Goal: Transaction & Acquisition: Purchase product/service

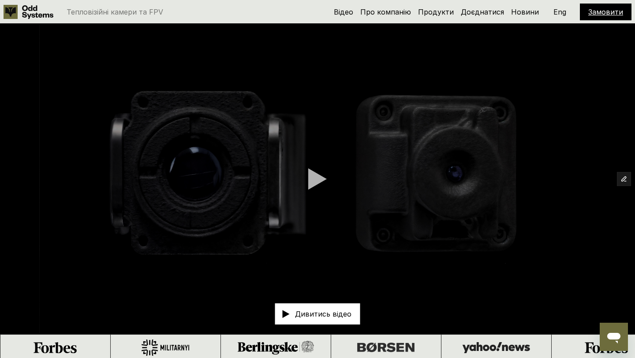
click at [601, 13] on link "Замовити" at bounding box center [606, 12] width 35 height 9
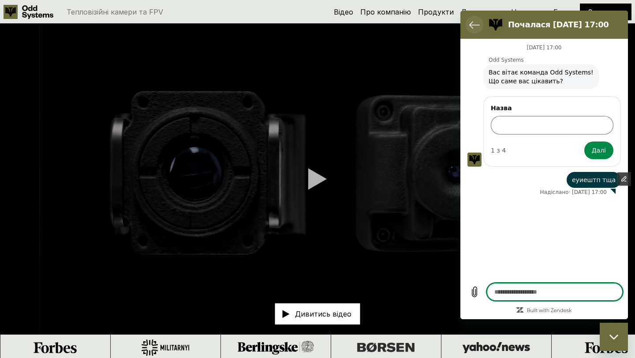
click at [479, 24] on icon "Повернутися до списку розмов" at bounding box center [474, 24] width 11 height 11
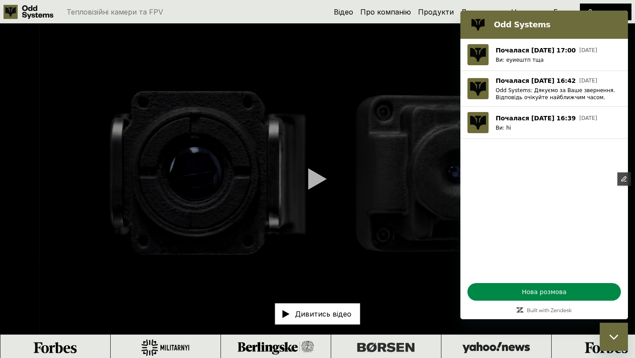
click at [378, 91] on video at bounding box center [317, 179] width 635 height 310
click at [614, 331] on div "Закрити вікно обміну повідомленнями" at bounding box center [614, 337] width 26 height 26
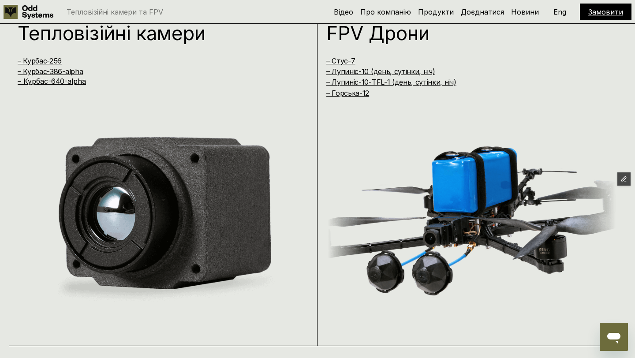
scroll to position [749, 0]
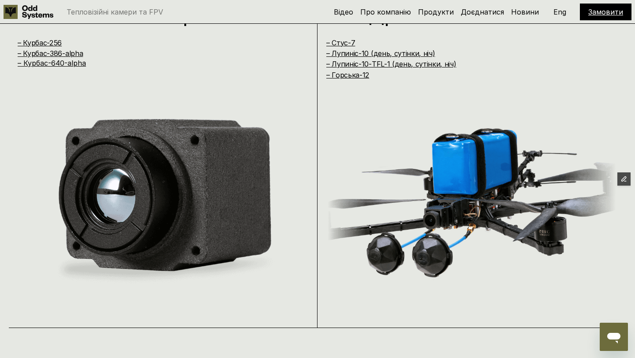
click at [105, 97] on div "Тепловізійні камери – [GEOGRAPHIC_DATA]-256 – [GEOGRAPHIC_DATA]-386-alpha – Кур…" at bounding box center [163, 158] width 309 height 341
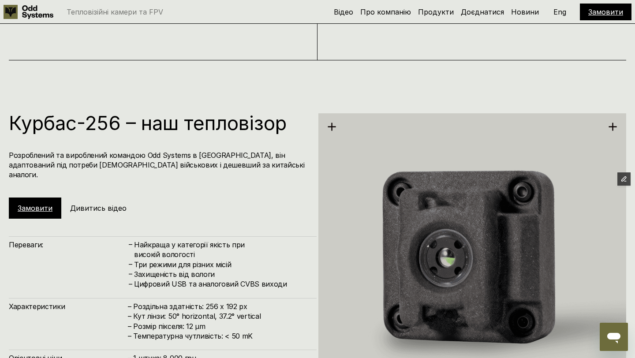
scroll to position [1065, 0]
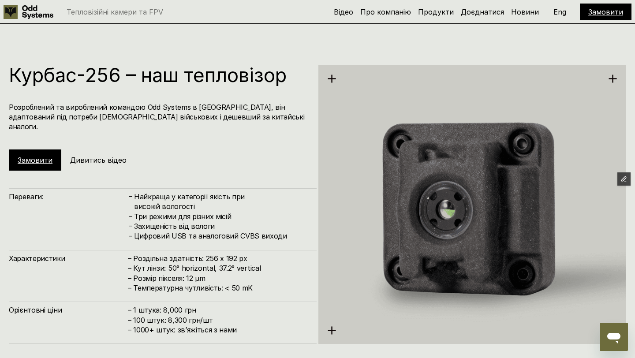
click at [43, 156] on link "Замовити" at bounding box center [35, 160] width 35 height 9
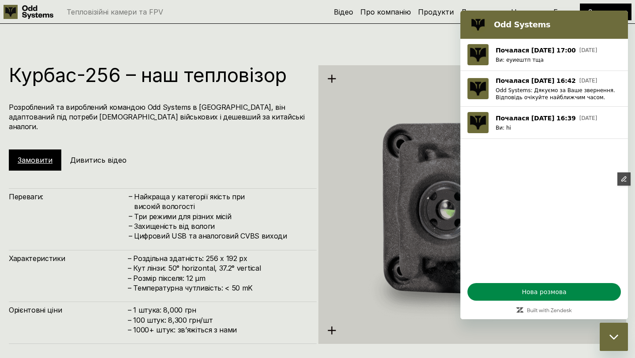
click at [615, 336] on icon "Закрити вікно обміну повідомленнями" at bounding box center [614, 337] width 9 height 6
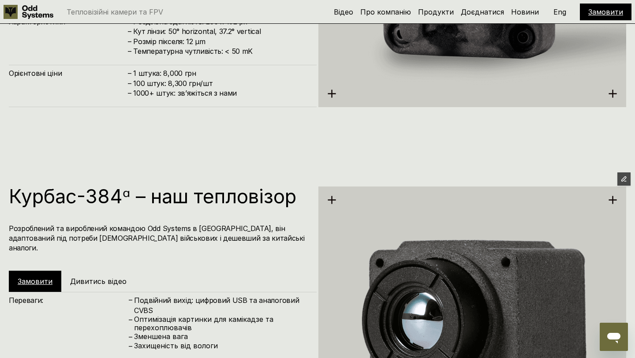
scroll to position [1300, 0]
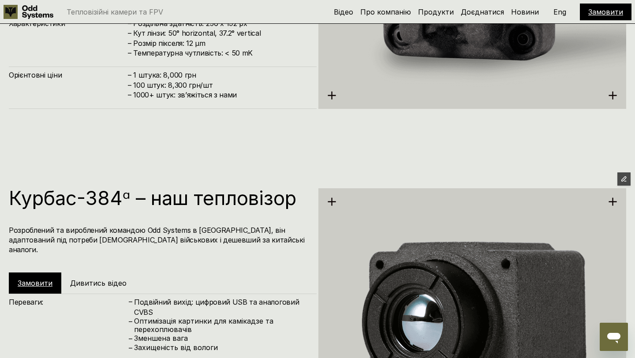
click at [37, 279] on link "Замовити" at bounding box center [35, 283] width 35 height 9
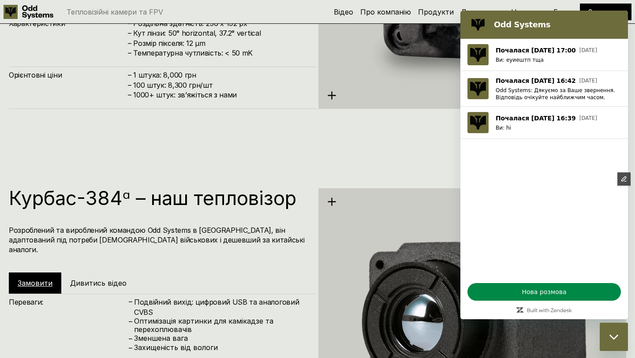
click at [615, 338] on icon "Закрити вікно обміну повідомленнями" at bounding box center [613, 336] width 9 height 5
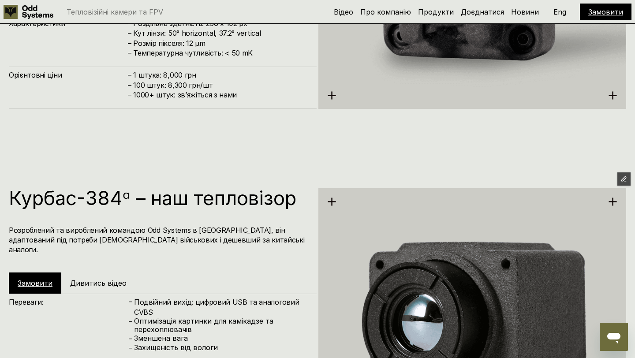
click at [149, 79] on h4 "– 1 штука: 8,000 грн – 100 штук: 8,300 грн/шт – ⁠1000+ штук: звʼяжіться з нами" at bounding box center [218, 85] width 180 height 30
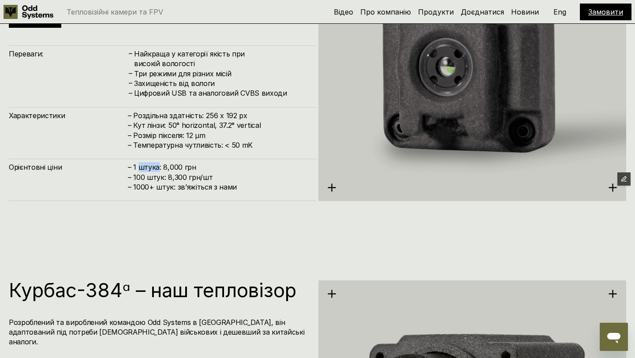
scroll to position [1207, 0]
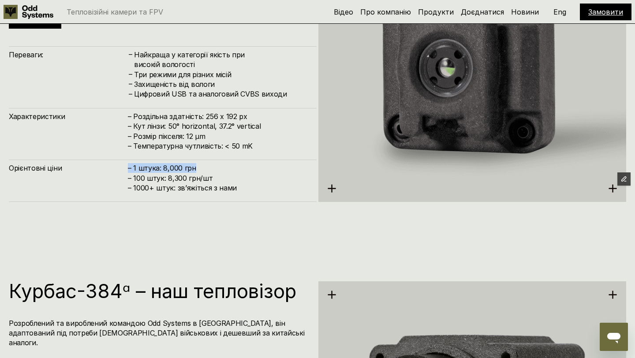
drag, startPoint x: 196, startPoint y: 167, endPoint x: 123, endPoint y: 163, distance: 73.8
click at [123, 163] on div "Орієнтовні ціни – 1 штука: 8,000 грн – 100 штук: 8,300 грн/шт – ⁠1000+ штук: зв…" at bounding box center [163, 181] width 308 height 42
drag, startPoint x: 131, startPoint y: 179, endPoint x: 229, endPoint y: 179, distance: 97.5
click at [229, 179] on h4 "– 1 штука: 8,000 грн – 100 штук: 8,300 грн/шт – ⁠1000+ штук: звʼяжіться з нами" at bounding box center [218, 178] width 180 height 30
click at [152, 180] on h4 "– 1 штука: 8,000 грн – 100 штук: 8,300 грн/шт – ⁠1000+ штук: звʼяжіться з нами" at bounding box center [218, 178] width 180 height 30
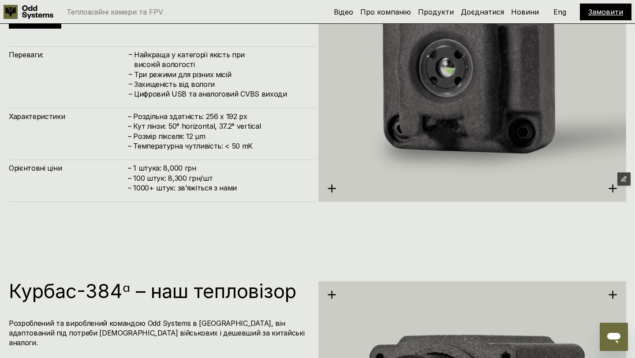
click at [180, 180] on h4 "– 1 штука: 8,000 грн – 100 штук: 8,300 грн/шт – ⁠1000+ штук: звʼяжіться з нами" at bounding box center [218, 178] width 180 height 30
drag, startPoint x: 210, startPoint y: 180, endPoint x: 177, endPoint y: 168, distance: 34.6
click at [177, 168] on h4 "– 1 штука: 8,000 грн – 100 штук: 8,300 грн/шт – ⁠1000+ штук: звʼяжіться з нами" at bounding box center [218, 178] width 180 height 30
drag, startPoint x: 210, startPoint y: 181, endPoint x: 127, endPoint y: 167, distance: 85.0
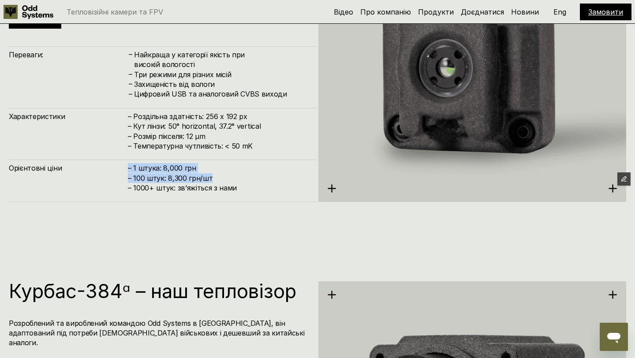
click at [127, 167] on div "Орієнтовні ціни – 1 штука: 8,000 грн – 100 штук: 8,300 грн/шт – ⁠1000+ штук: зв…" at bounding box center [163, 181] width 308 height 42
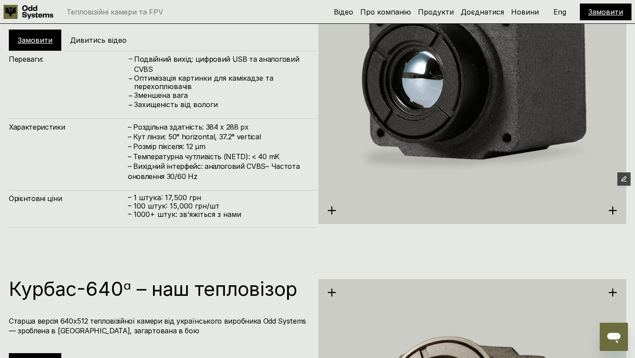
scroll to position [1542, 0]
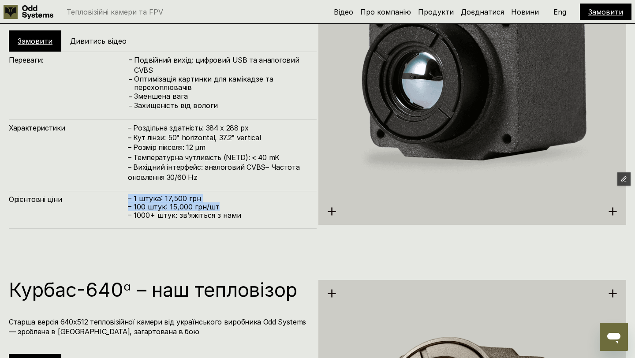
drag, startPoint x: 219, startPoint y: 204, endPoint x: 129, endPoint y: 189, distance: 91.7
click at [129, 191] on div "Орієнтовні ціни – 1 штука: 17,500 грн – 100 штук: 15,000 грн/шт – ⁠1000+ штук: …" at bounding box center [163, 210] width 308 height 38
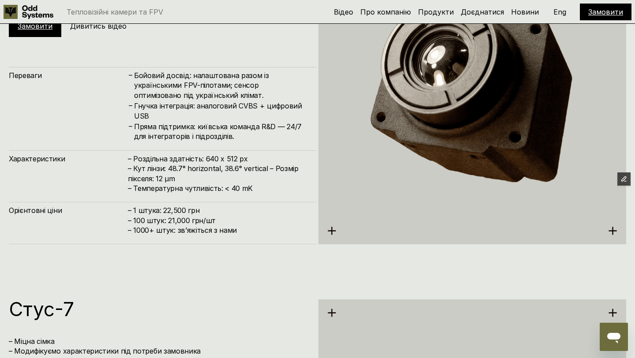
scroll to position [1912, 0]
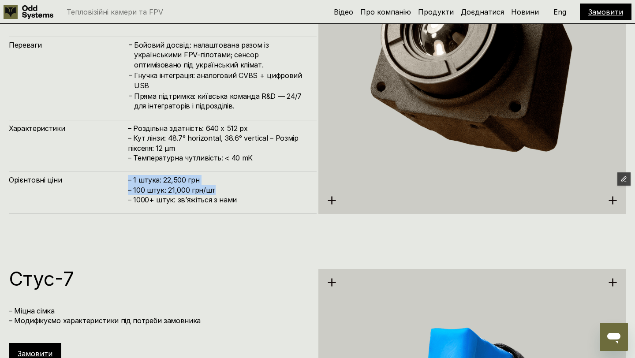
drag, startPoint x: 219, startPoint y: 189, endPoint x: 129, endPoint y: 179, distance: 91.1
click at [129, 179] on h4 "– 1 штука: 22,500 грн – 100 штук: 21,000 грн/шт – ⁠1000+ штук: звʼяжіться з нами" at bounding box center [218, 190] width 180 height 30
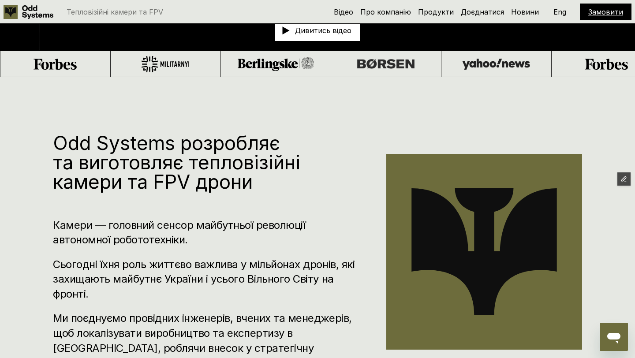
scroll to position [0, 0]
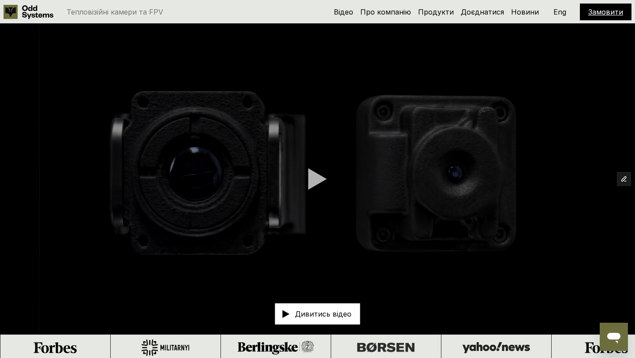
click at [314, 11] on div "Тепловізійні камери та FPV Відео Про компанію Продукти Доєднатися Новини Замови…" at bounding box center [317, 12] width 635 height 24
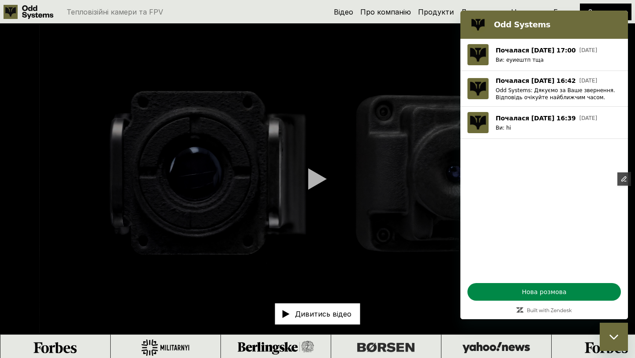
click at [304, 3] on div "Тепловізійні камери та FPV Відео Про компанію Продукти Доєднатися Новини Замови…" at bounding box center [317, 12] width 635 height 24
click at [614, 331] on div "Закрити вікно обміну повідомленнями" at bounding box center [614, 337] width 26 height 26
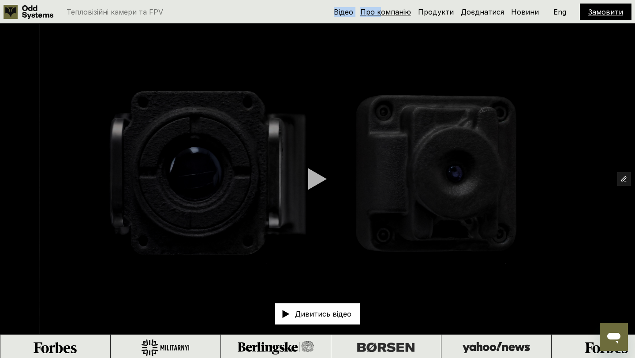
drag, startPoint x: 275, startPoint y: 11, endPoint x: 386, endPoint y: 13, distance: 111.6
click at [386, 13] on div "Тепловізійні камери та FPV Відео Про компанію Продукти Доєднатися Новини Замови…" at bounding box center [317, 12] width 635 height 24
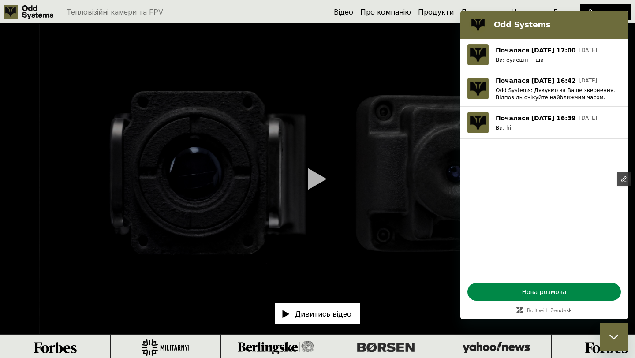
click at [299, 12] on div "Тепловізійні камери та FPV" at bounding box center [151, 12] width 295 height 14
click at [609, 333] on div "Закрити вікно обміну повідомленнями" at bounding box center [614, 337] width 26 height 26
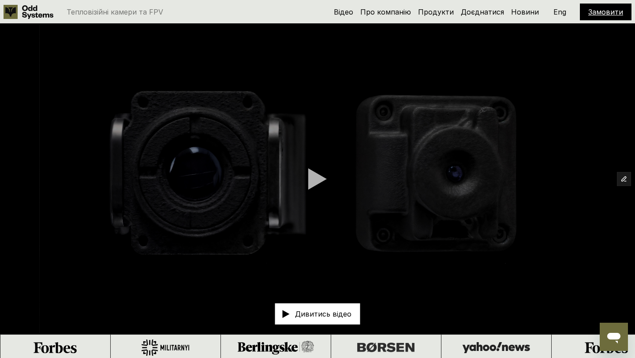
click at [286, 10] on div "Тепловізійні камери та FPV" at bounding box center [151, 12] width 295 height 14
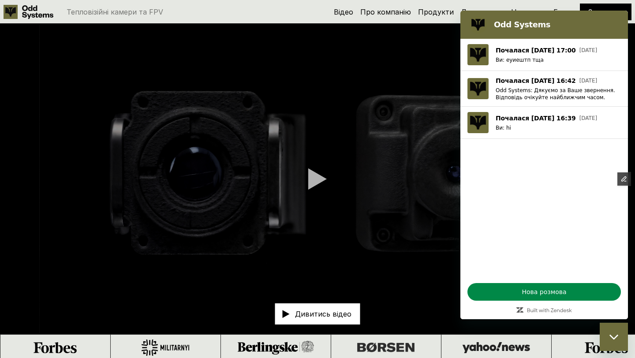
click at [616, 331] on div "Закрити вікно обміну повідомленнями" at bounding box center [614, 337] width 26 height 26
